Goal: Book appointment/travel/reservation

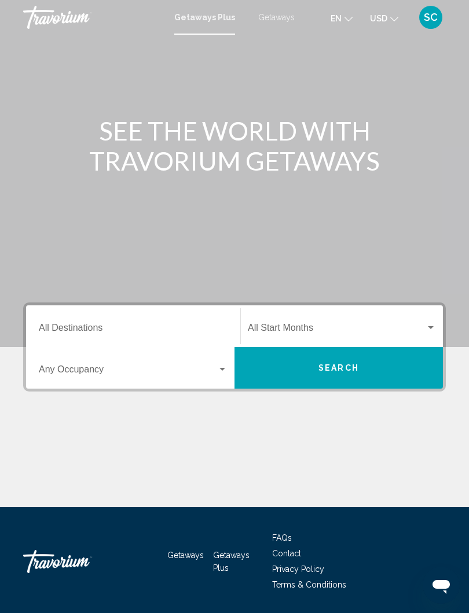
click at [358, 372] on span "Search" at bounding box center [338, 368] width 41 height 9
click at [270, 20] on span "Getaways" at bounding box center [276, 17] width 36 height 9
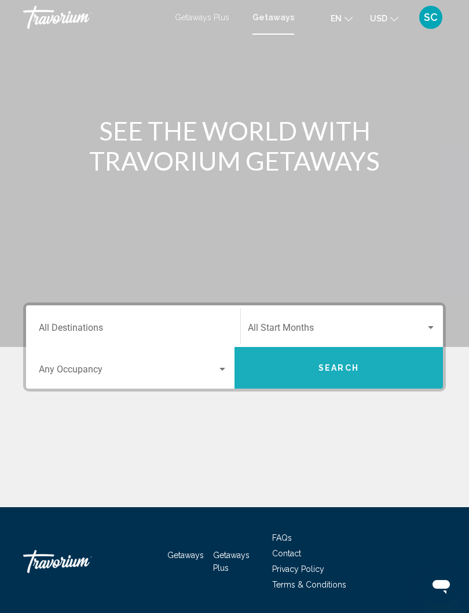
click at [331, 362] on button "Search" at bounding box center [338, 368] width 208 height 42
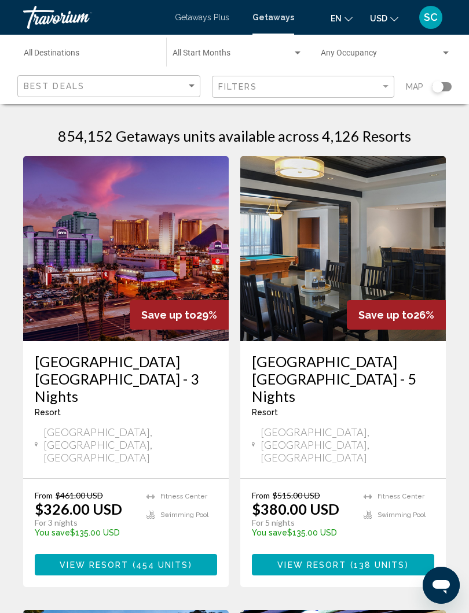
click at [308, 49] on div "Start Month All Start Months" at bounding box center [238, 52] width 142 height 32
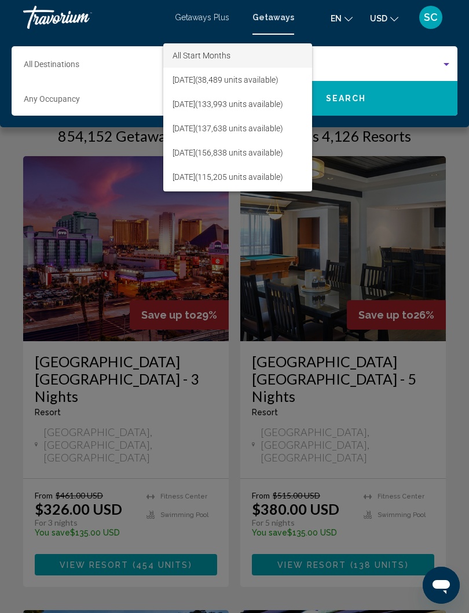
click at [131, 14] on div at bounding box center [234, 306] width 469 height 613
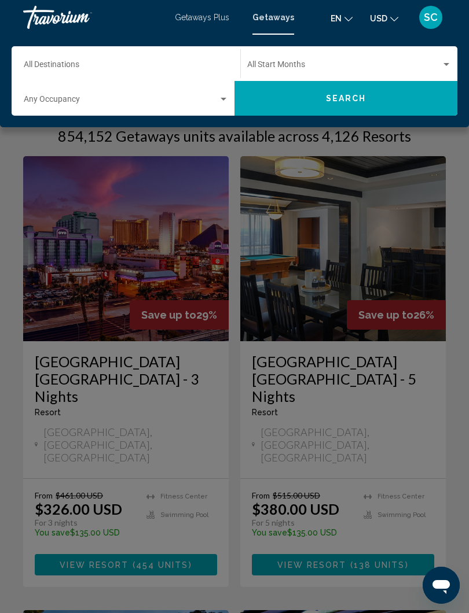
click at [78, 64] on input "Destination All Destinations" at bounding box center [120, 66] width 193 height 9
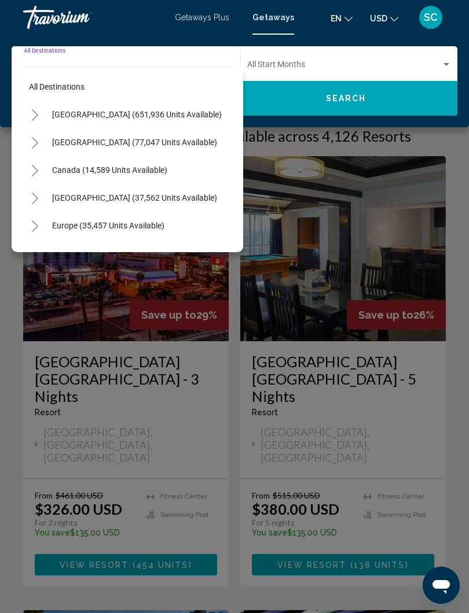
click at [439, 169] on div "Main content" at bounding box center [234, 306] width 469 height 613
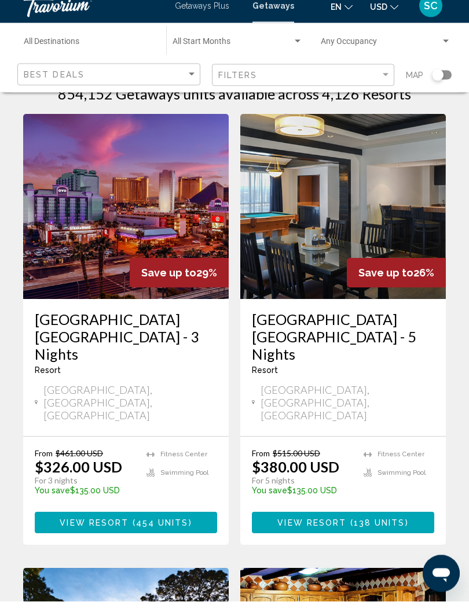
scroll to position [32, 0]
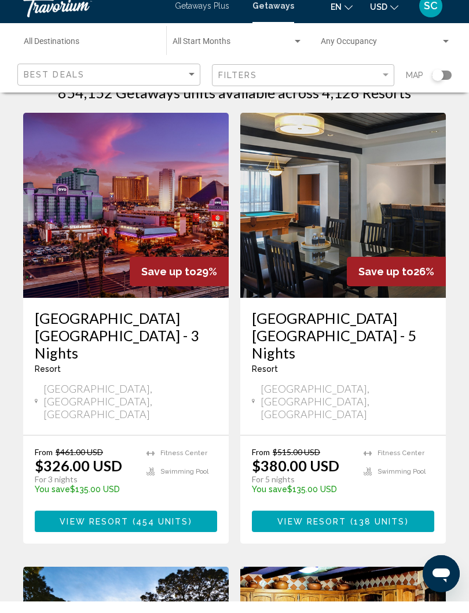
click at [124, 321] on h3 "[GEOGRAPHIC_DATA] [GEOGRAPHIC_DATA] - 3 Nights" at bounding box center [126, 347] width 182 height 52
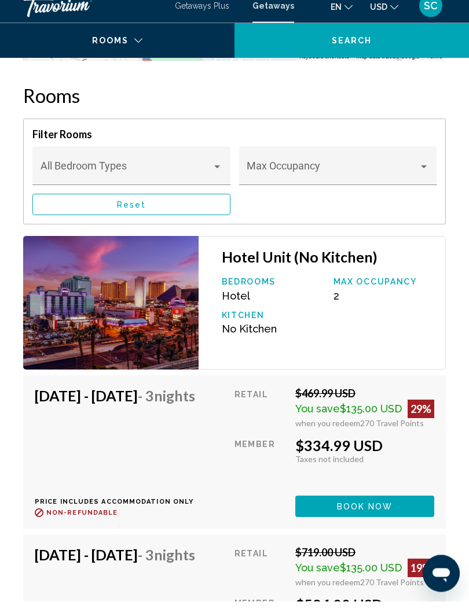
scroll to position [2099, 0]
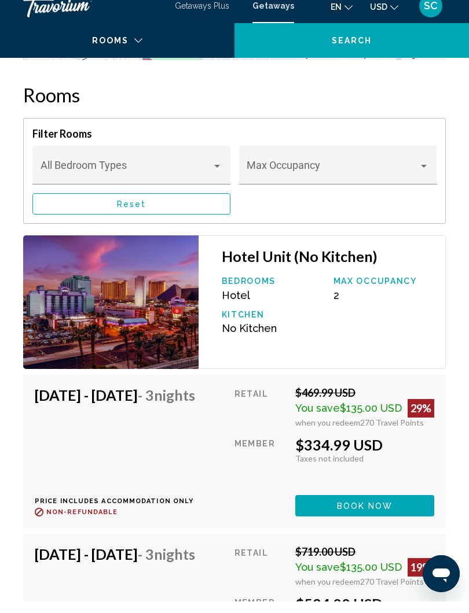
click at [435, 159] on div "Max Occupancy" at bounding box center [338, 176] width 198 height 39
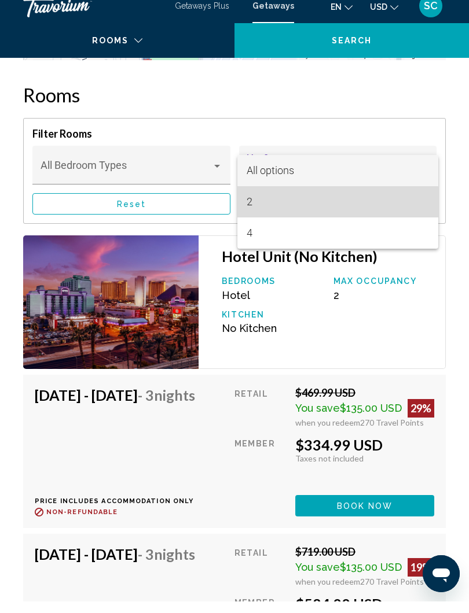
click at [256, 208] on span "2" at bounding box center [338, 213] width 182 height 31
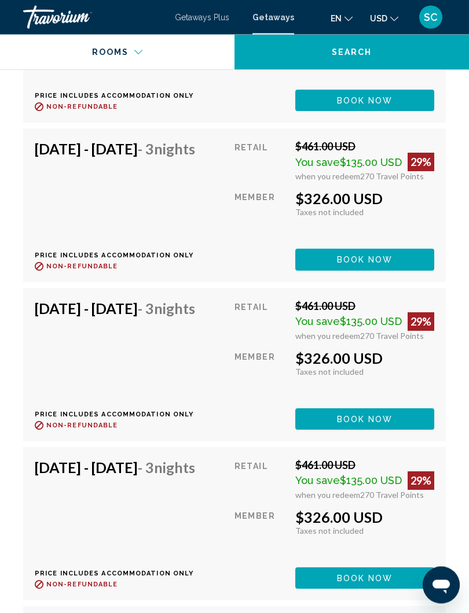
scroll to position [4818, 0]
